Goal: Information Seeking & Learning: Learn about a topic

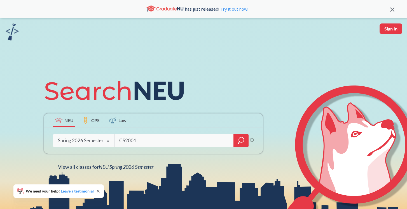
type input "CS2001"
click at [88, 140] on div "Spring 2026 Semester" at bounding box center [81, 141] width 46 height 6
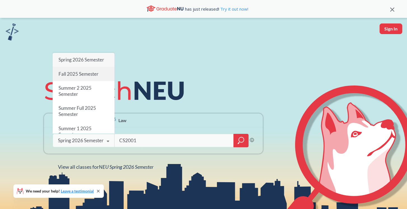
click at [84, 74] on span "Fall 2025 Semester" at bounding box center [78, 74] width 40 height 6
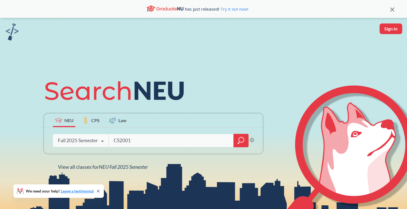
click at [240, 143] on icon "magnifying glass" at bounding box center [240, 141] width 7 height 8
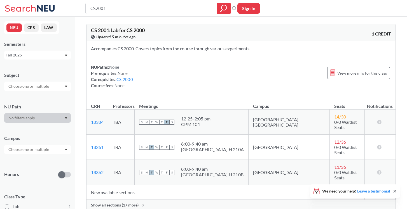
click at [122, 203] on span "Show all sections (17 more)" at bounding box center [115, 205] width 48 height 5
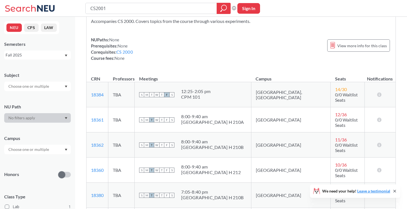
scroll to position [28, 0]
click at [117, 7] on input "CS2001" at bounding box center [151, 9] width 123 height 10
type input "CS200="
click at [35, 6] on icon at bounding box center [31, 8] width 52 height 11
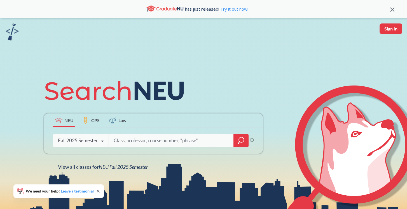
click at [81, 135] on div "Fall 2025 Semester Spring 2026 Semester Fall 2025 Semester Summer 2 2025 Semest…" at bounding box center [81, 141] width 56 height 14
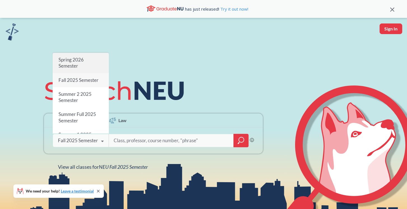
click at [77, 63] on span "Spring 2026 Semester" at bounding box center [70, 63] width 25 height 12
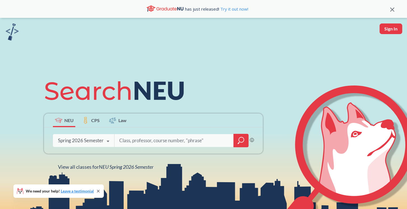
click at [128, 142] on input "search" at bounding box center [174, 141] width 111 height 12
type input "CS2001"
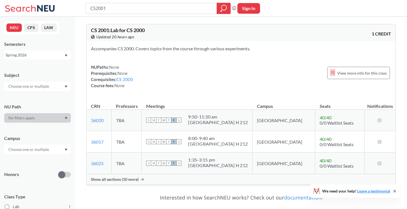
click at [117, 180] on span "Show all sections (10 more)" at bounding box center [115, 179] width 48 height 5
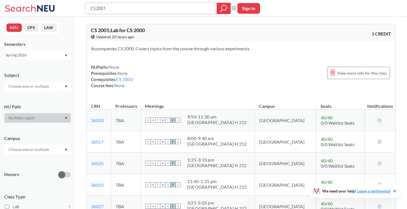
click at [115, 9] on input "CS2001" at bounding box center [151, 9] width 123 height 10
type input "CS2000"
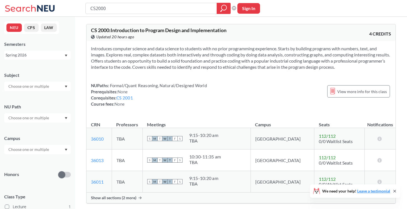
click at [117, 195] on div "Show all sections (2 more)" at bounding box center [240, 198] width 309 height 11
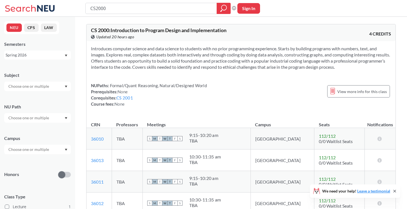
click at [39, 11] on icon at bounding box center [31, 8] width 52 height 11
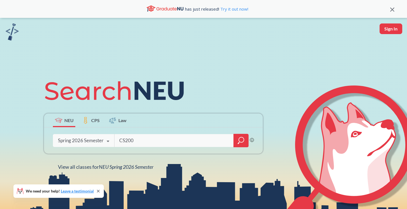
type input "CS2000"
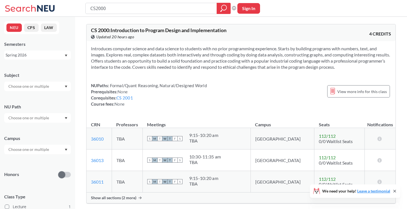
click at [103, 196] on span "Show all sections (2 more)" at bounding box center [113, 198] width 45 height 5
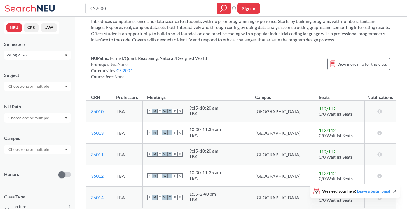
scroll to position [28, 0]
click at [119, 6] on input "CS2000" at bounding box center [151, 9] width 123 height 10
type input "CS2100"
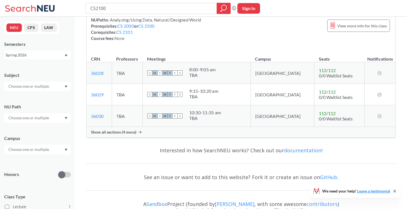
scroll to position [72, 0]
click at [104, 129] on div "Show all sections (4 more)" at bounding box center [240, 131] width 309 height 11
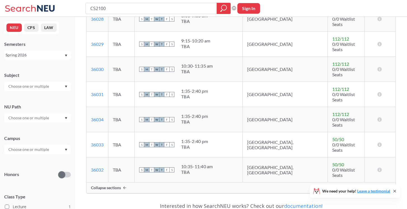
scroll to position [131, 0]
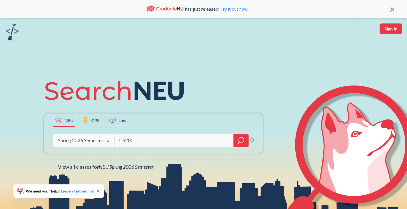
type input "CS2000"
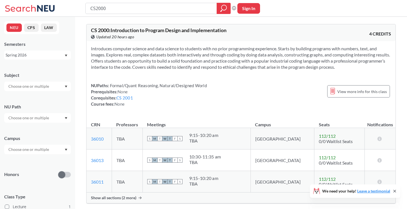
click at [124, 192] on td "TBA" at bounding box center [127, 182] width 31 height 22
click at [124, 197] on span "Show all sections (2 more)" at bounding box center [113, 198] width 45 height 5
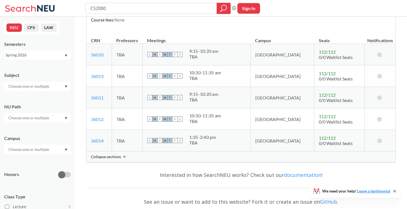
scroll to position [87, 0]
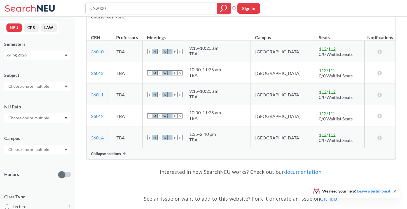
click at [109, 7] on input "CS2000" at bounding box center [151, 9] width 123 height 10
type input "CS2100"
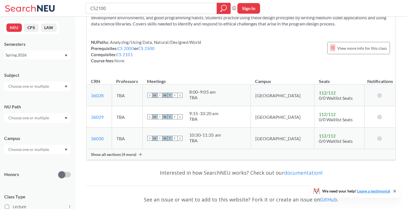
scroll to position [51, 0]
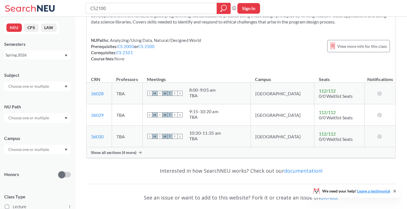
click at [125, 154] on span "Show all sections (4 more)" at bounding box center [113, 152] width 45 height 5
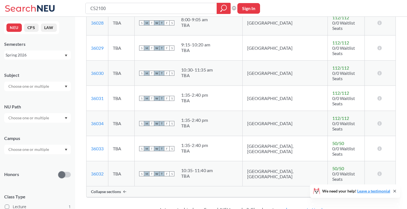
scroll to position [137, 0]
